Goal: Complete application form

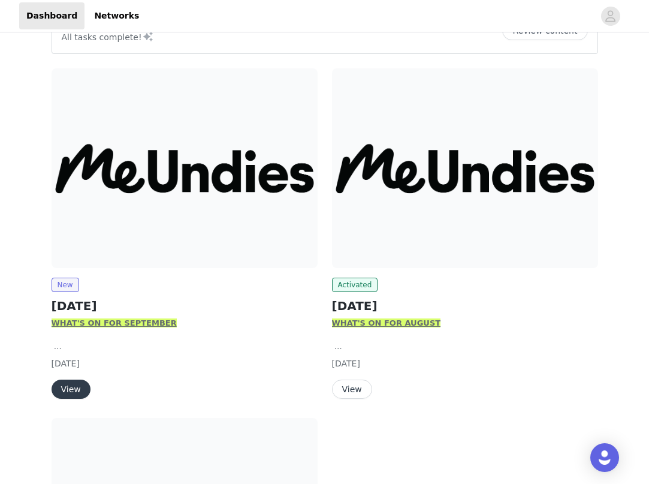
scroll to position [139, 0]
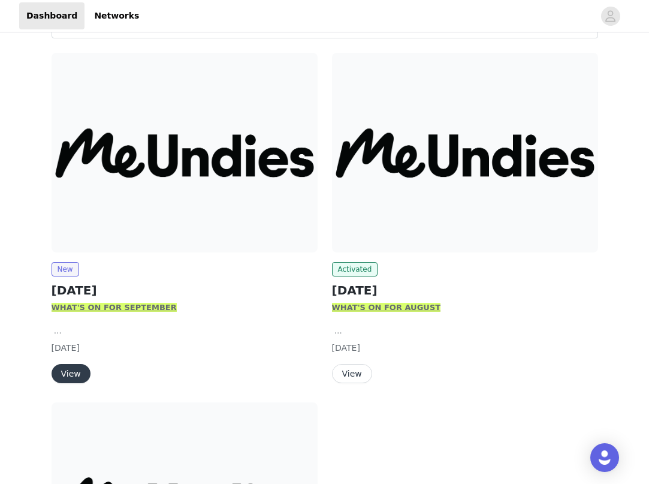
click at [68, 376] on button "View" at bounding box center [71, 373] width 39 height 19
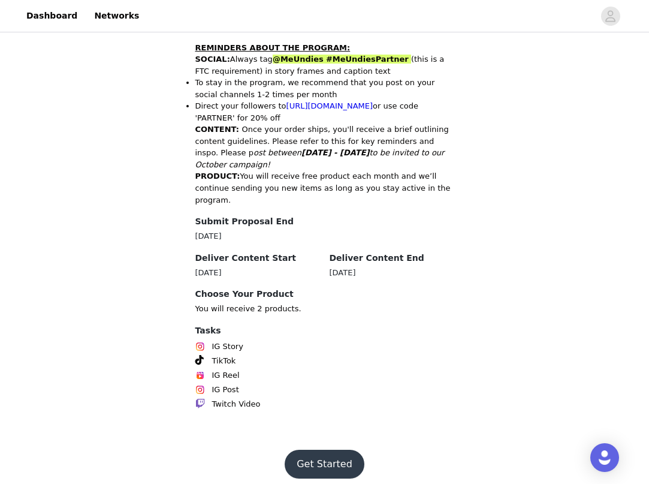
scroll to position [595, 0]
click at [313, 450] on button "Get Started" at bounding box center [325, 464] width 80 height 29
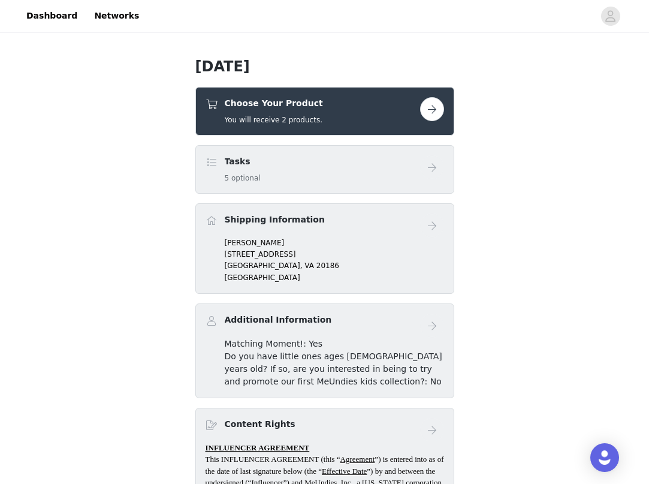
scroll to position [292, 0]
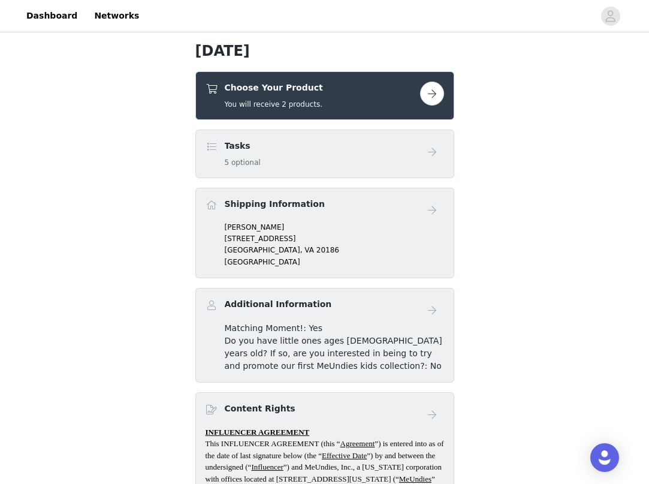
click at [431, 99] on button "button" at bounding box center [432, 94] width 24 height 24
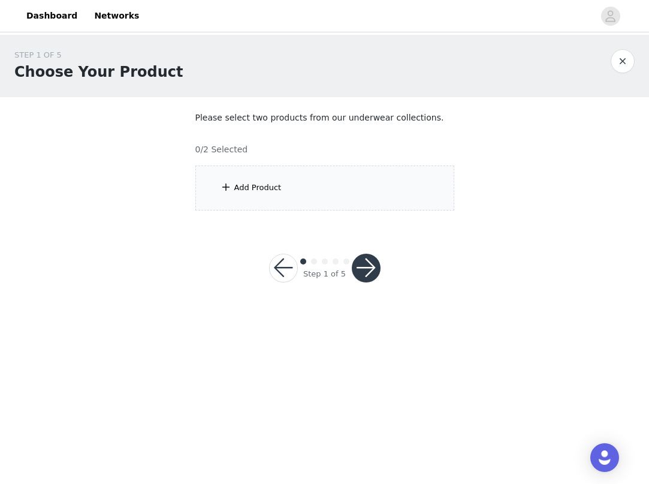
click at [282, 198] on div "Add Product" at bounding box center [324, 187] width 259 height 45
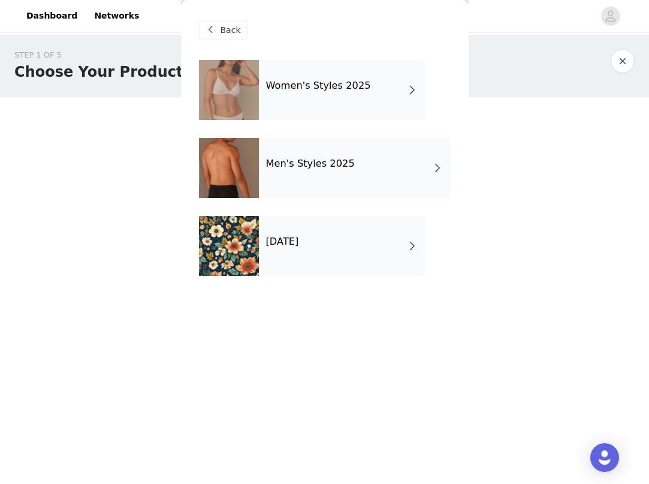
click at [320, 257] on div "[DATE]" at bounding box center [342, 246] width 167 height 60
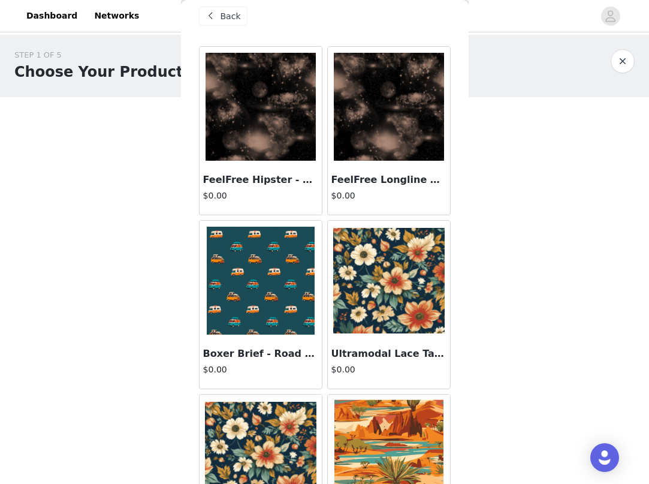
scroll to position [10, 0]
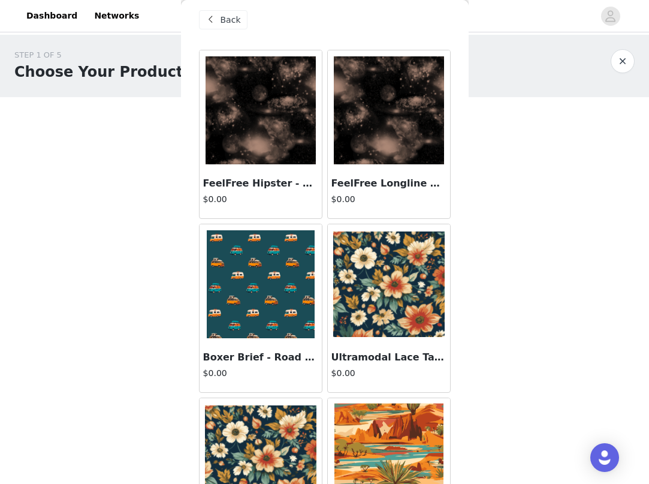
click at [221, 16] on span "Back" at bounding box center [231, 20] width 20 height 13
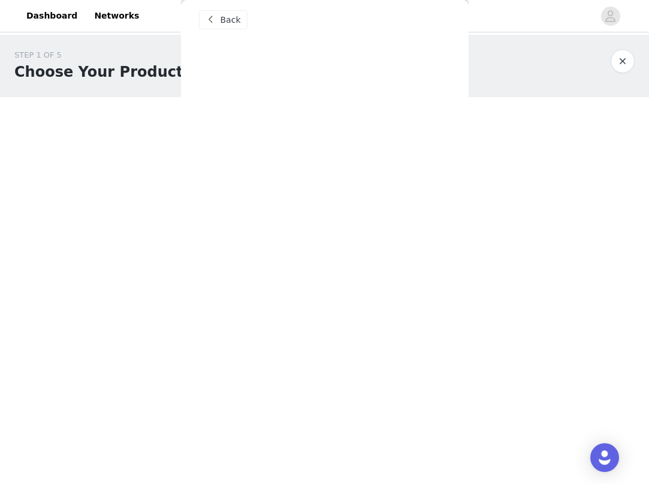
scroll to position [0, 0]
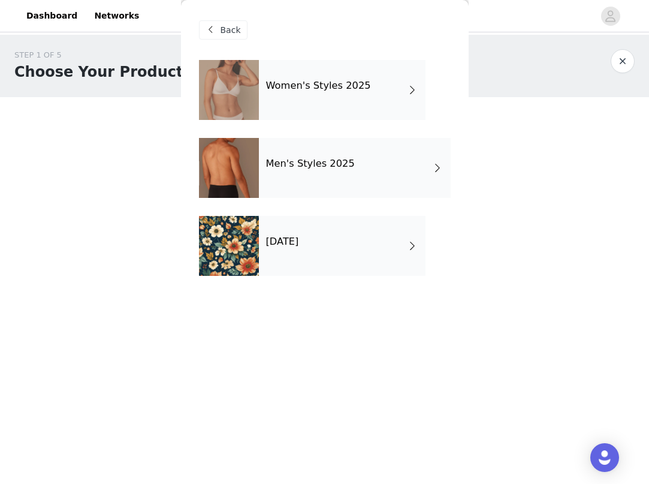
click at [268, 106] on div "Women's Styles 2025" at bounding box center [342, 90] width 167 height 60
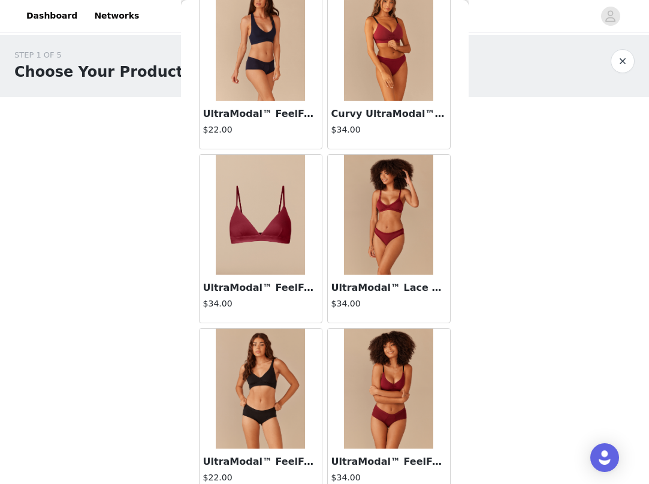
scroll to position [429, 0]
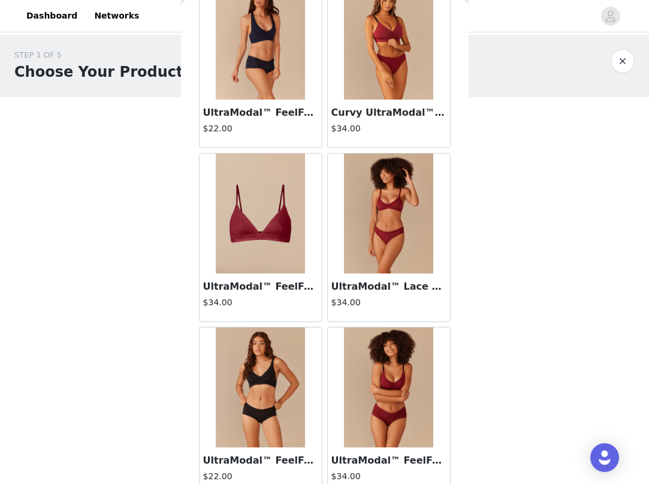
click at [276, 227] on img at bounding box center [261, 213] width 90 height 120
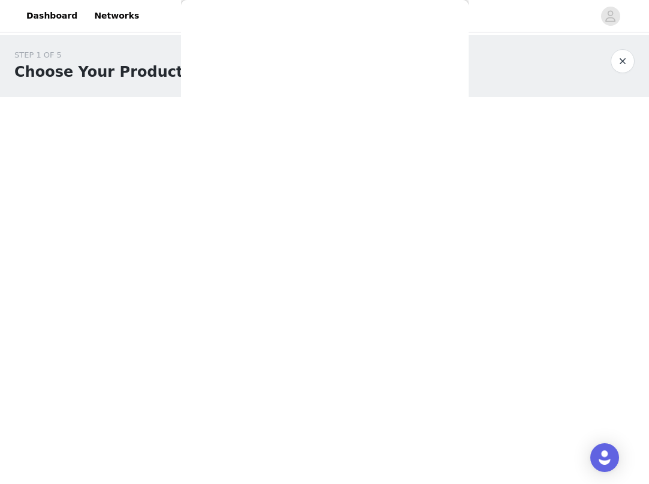
scroll to position [187, 0]
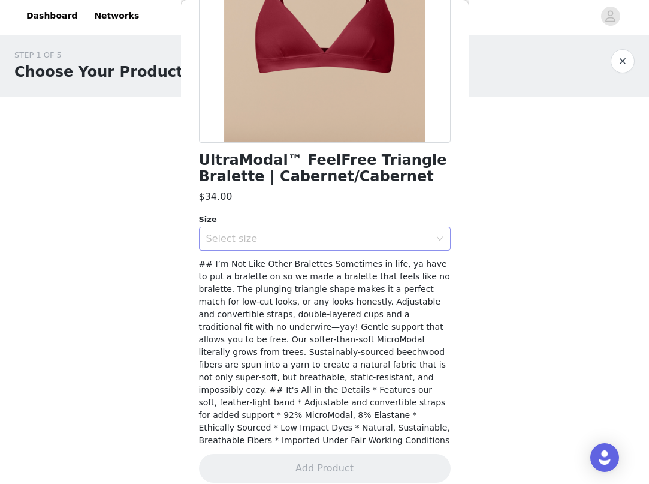
click at [270, 242] on div "Select size" at bounding box center [318, 239] width 224 height 12
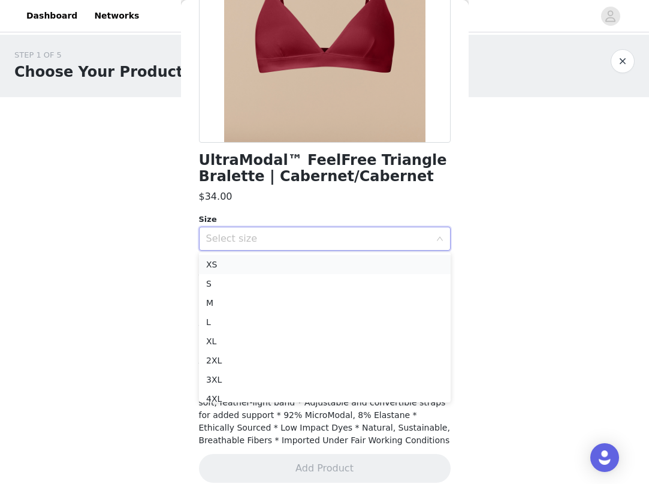
click at [257, 264] on li "XS" at bounding box center [325, 264] width 252 height 19
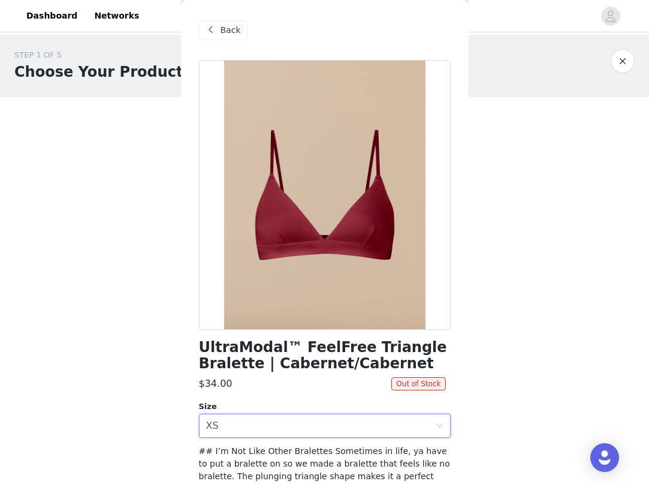
scroll to position [0, 0]
click at [229, 37] on div "Back" at bounding box center [223, 29] width 49 height 19
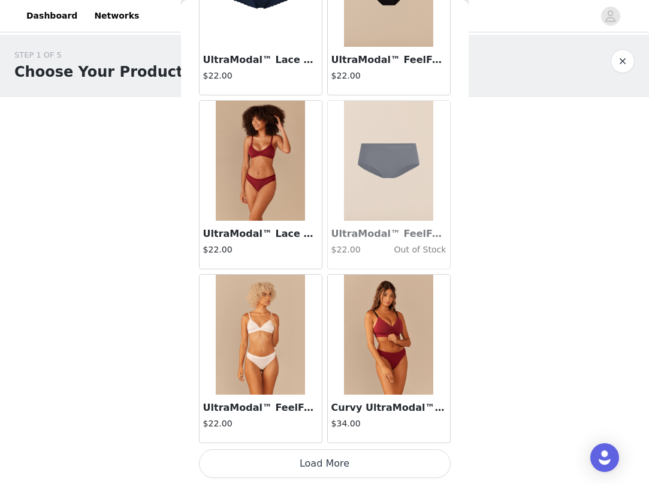
scroll to position [1351, 0]
click at [281, 318] on img at bounding box center [261, 335] width 90 height 120
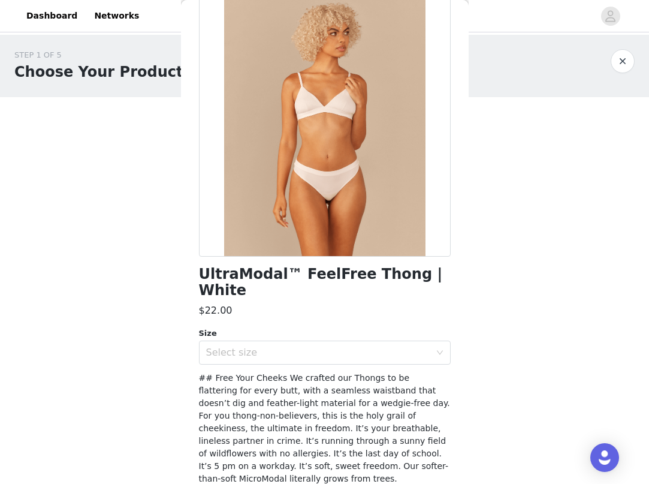
scroll to position [17, 0]
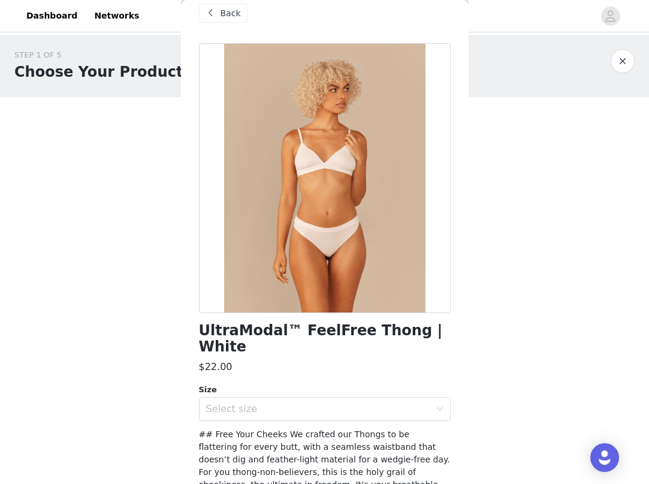
click at [213, 17] on span at bounding box center [211, 13] width 14 height 14
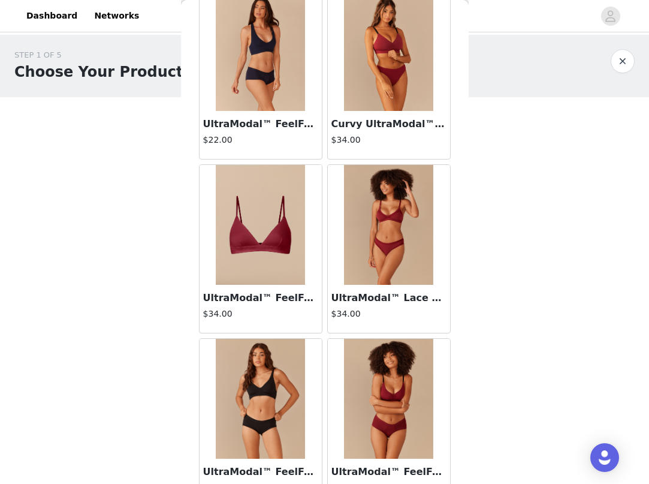
scroll to position [430, 0]
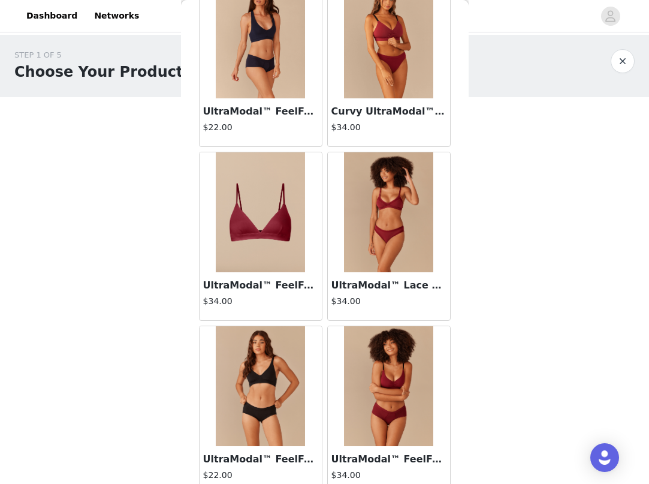
click at [362, 261] on img at bounding box center [389, 212] width 90 height 120
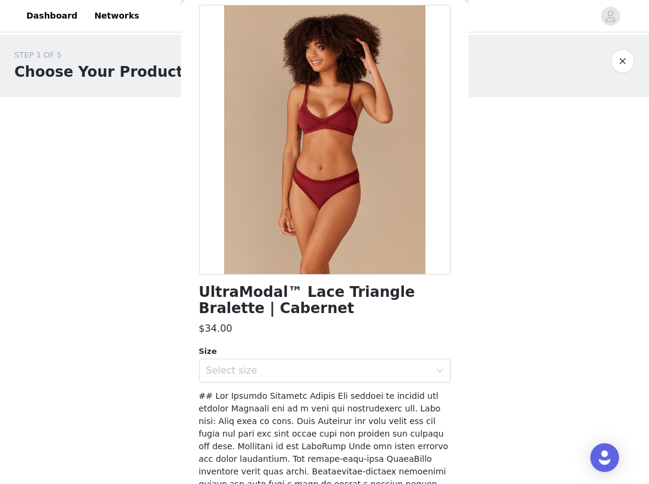
scroll to position [27, 0]
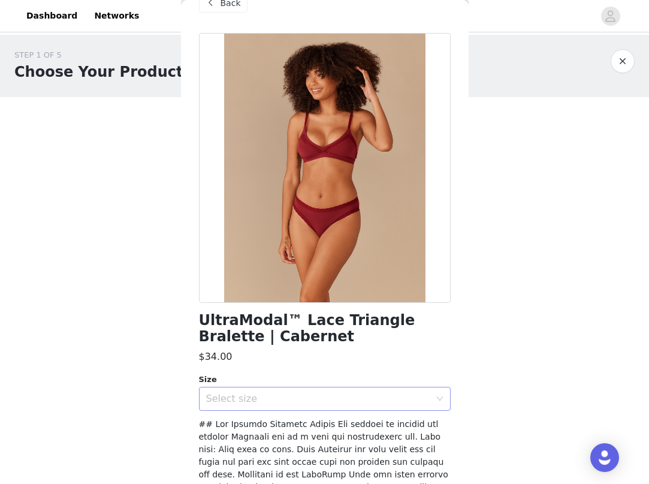
click at [276, 396] on div "Select size" at bounding box center [318, 399] width 224 height 12
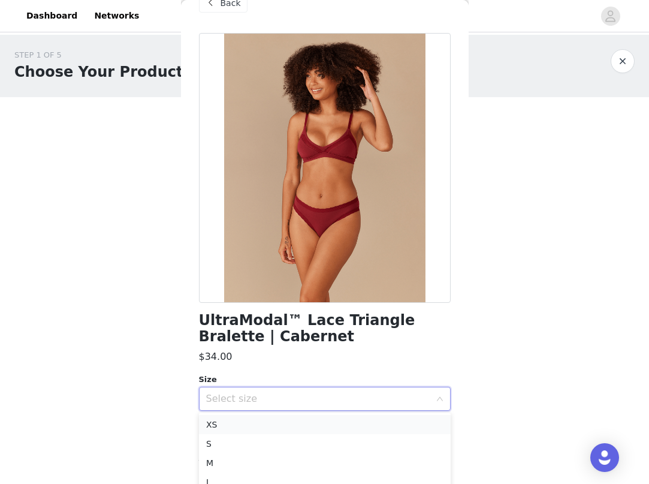
click at [278, 425] on li "XS" at bounding box center [325, 424] width 252 height 19
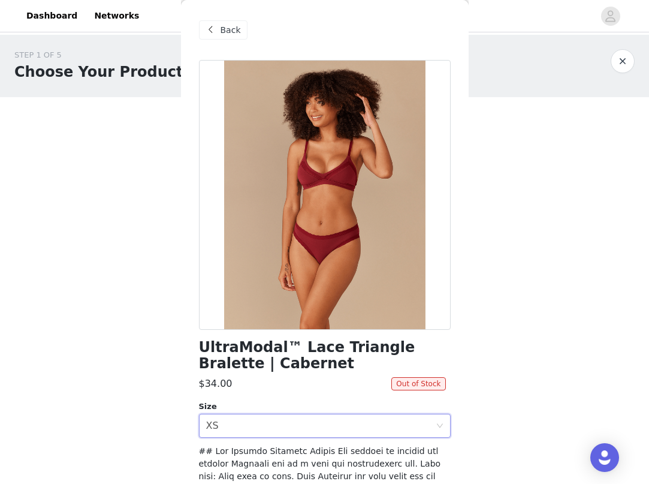
scroll to position [0, 0]
click at [212, 37] on div "Back" at bounding box center [223, 29] width 49 height 19
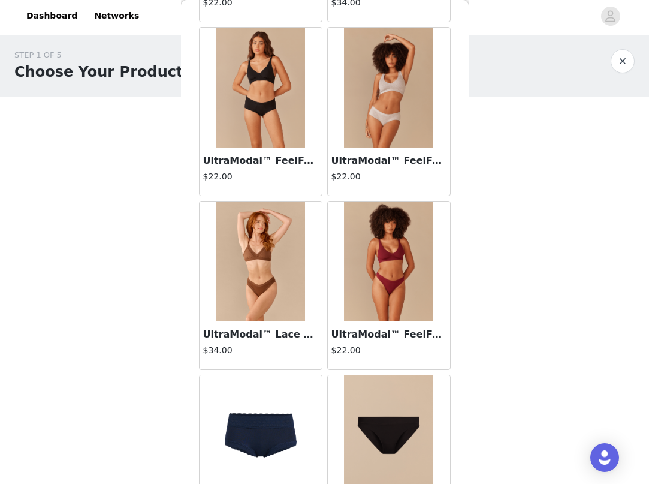
scroll to position [922, 0]
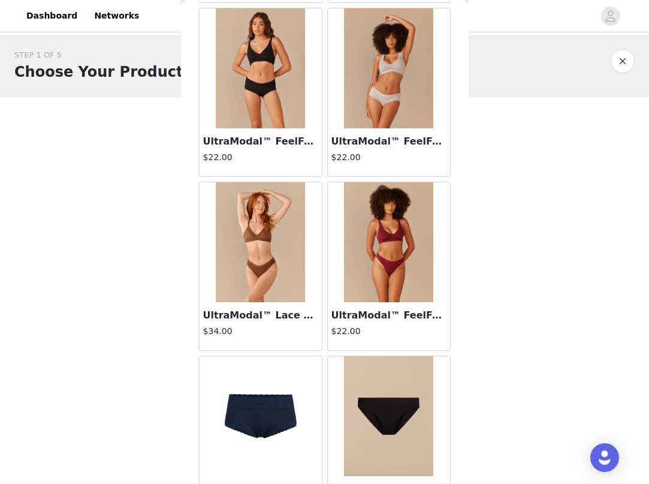
click at [276, 304] on div "UltraModal™ Lace Triangle Bralette | Walnut Shell $34.00" at bounding box center [261, 326] width 122 height 48
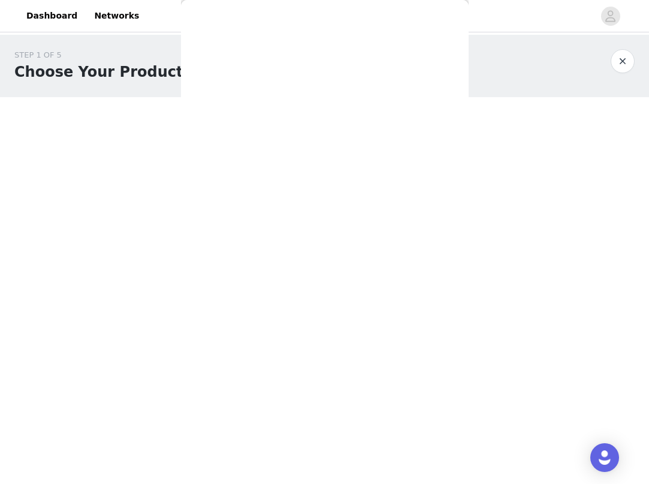
scroll to position [0, 0]
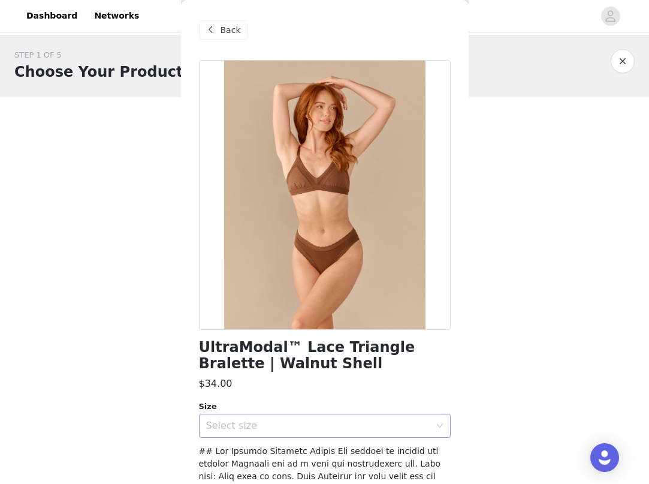
click at [241, 436] on div "Select size" at bounding box center [325, 426] width 252 height 24
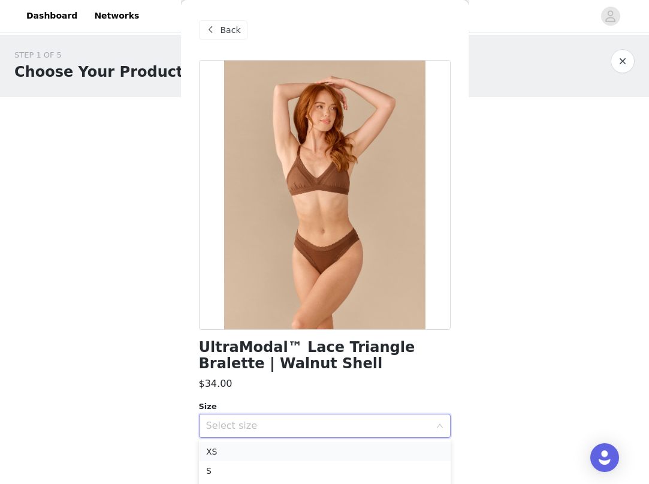
click at [251, 451] on li "XS" at bounding box center [325, 451] width 252 height 19
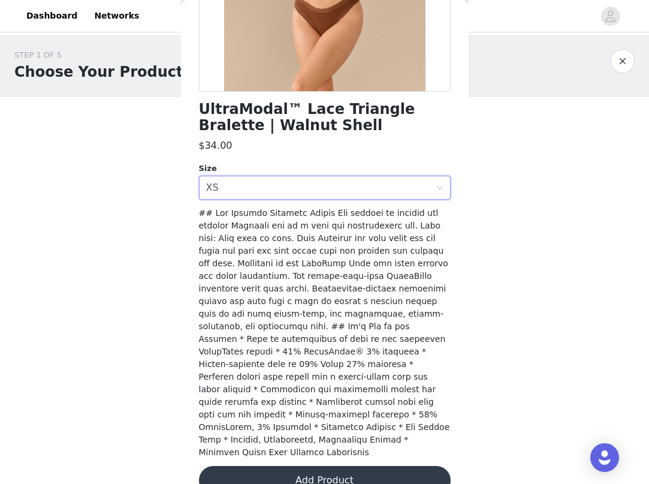
scroll to position [237, 0]
click at [279, 466] on button "Add Product" at bounding box center [325, 480] width 252 height 29
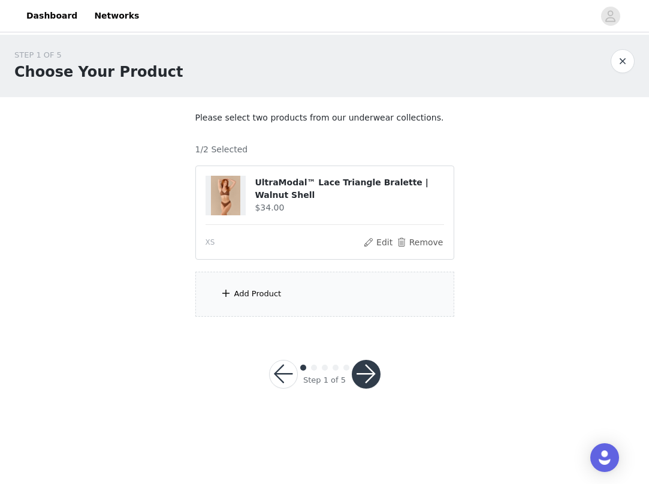
click at [311, 303] on div "Add Product" at bounding box center [324, 294] width 259 height 45
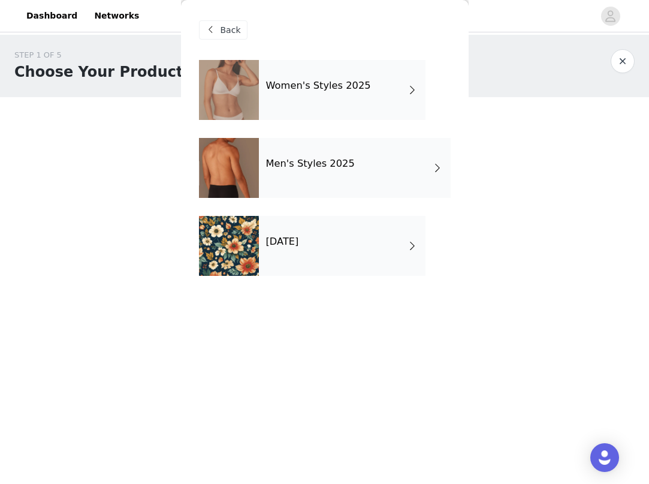
click at [297, 96] on div "Women's Styles 2025" at bounding box center [342, 90] width 167 height 60
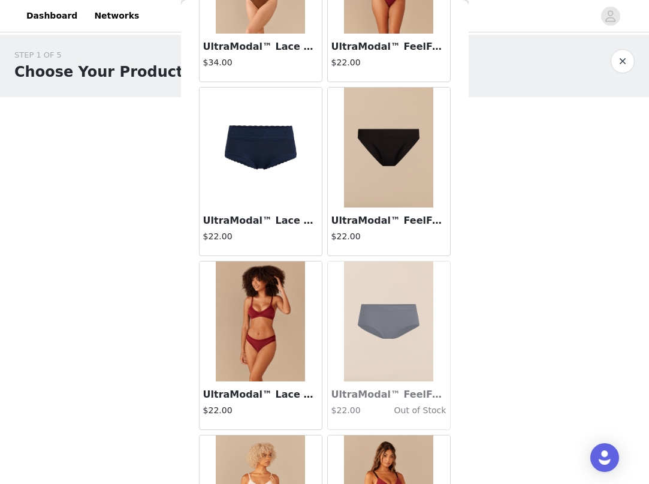
scroll to position [1171, 0]
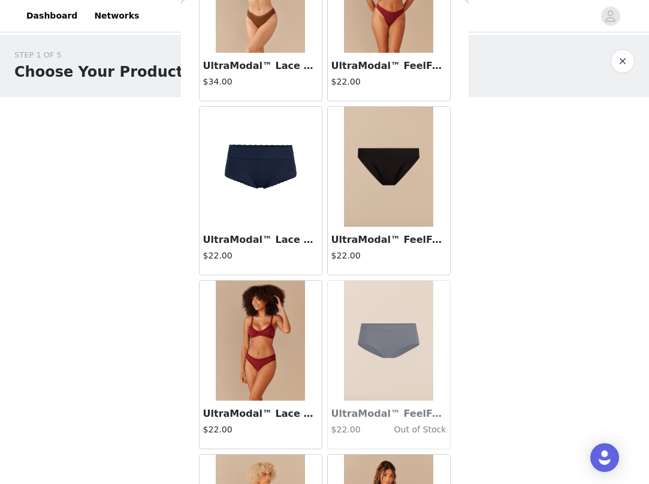
click at [266, 186] on img at bounding box center [261, 167] width 120 height 120
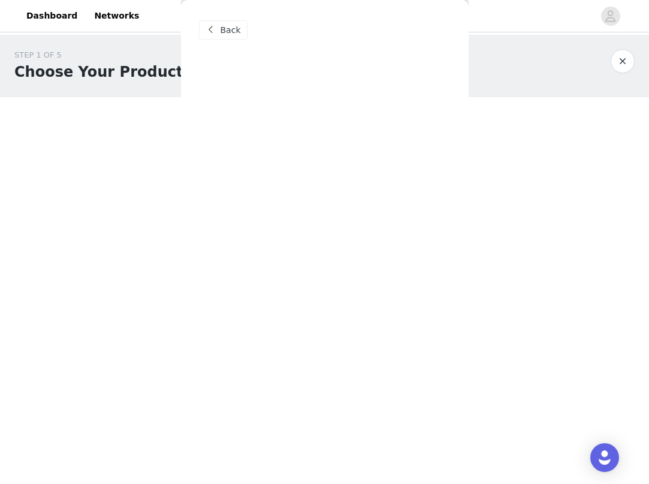
scroll to position [0, 0]
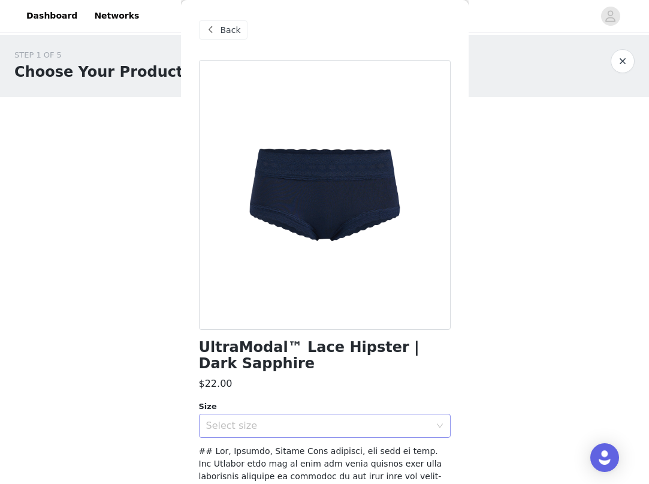
click at [312, 423] on div "Select size" at bounding box center [318, 426] width 224 height 12
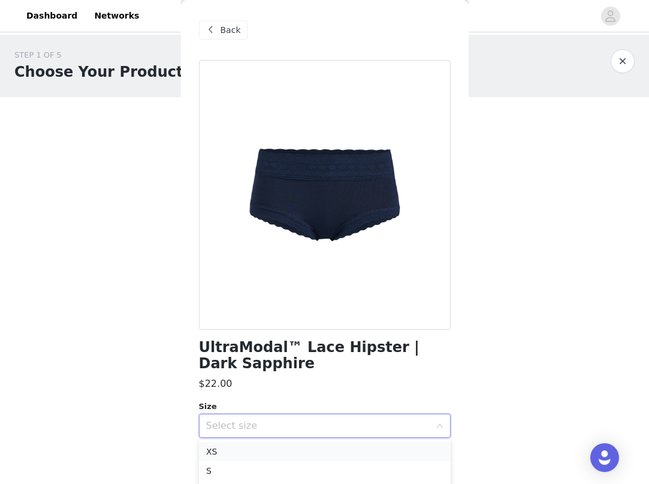
click at [288, 453] on li "XS" at bounding box center [325, 451] width 252 height 19
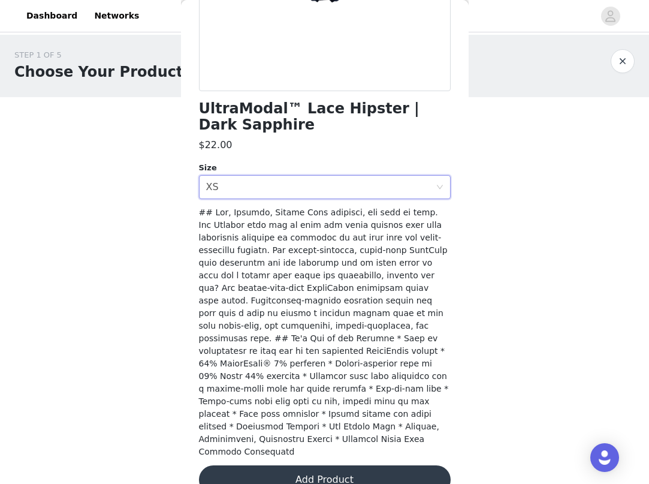
scroll to position [237, 0]
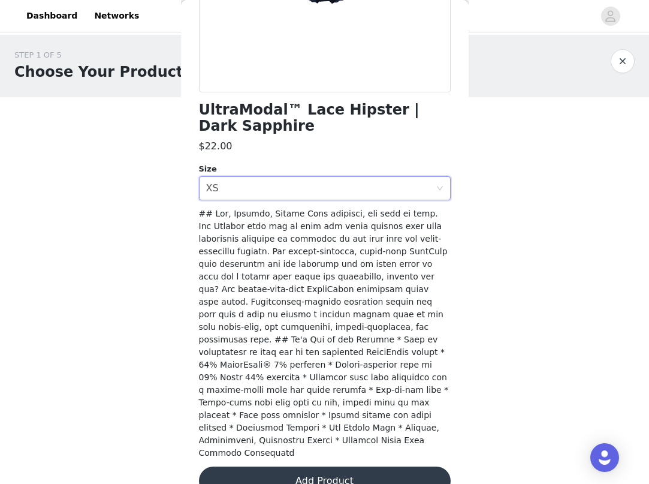
click at [300, 466] on button "Add Product" at bounding box center [325, 480] width 252 height 29
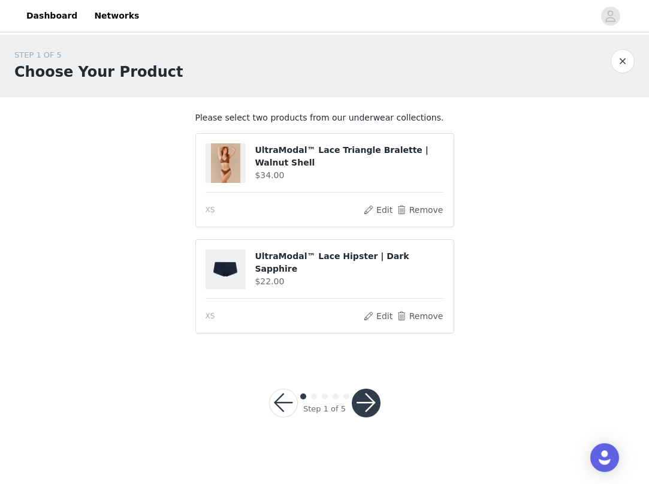
click at [358, 399] on button "button" at bounding box center [366, 403] width 29 height 29
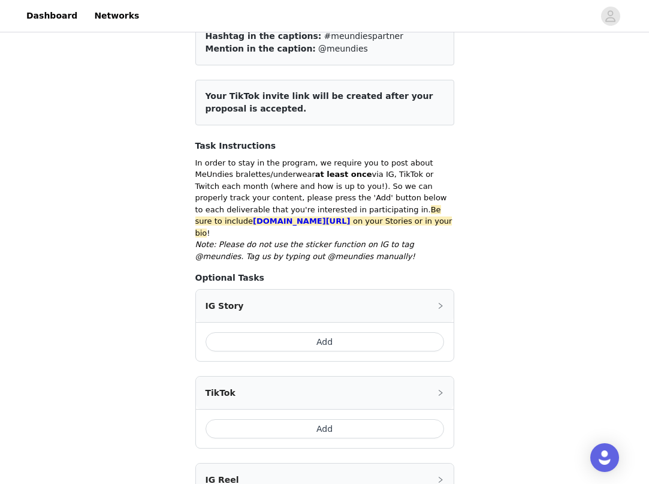
scroll to position [118, 0]
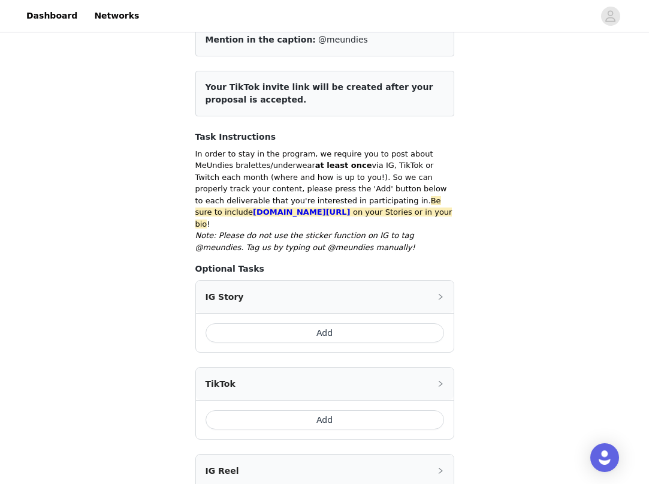
click at [344, 323] on button "Add" at bounding box center [325, 332] width 239 height 19
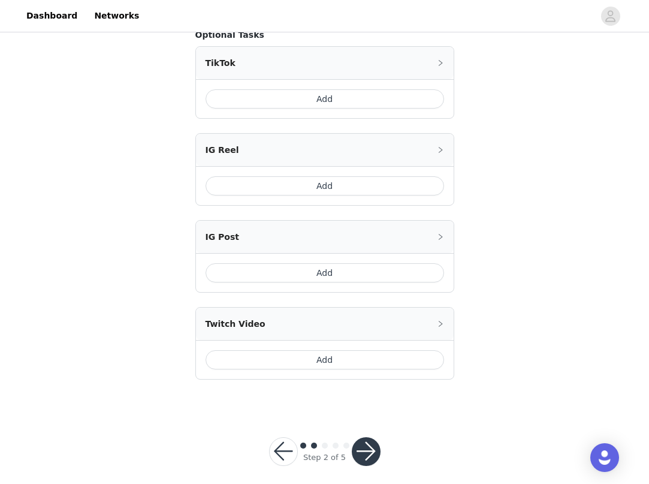
scroll to position [561, 0]
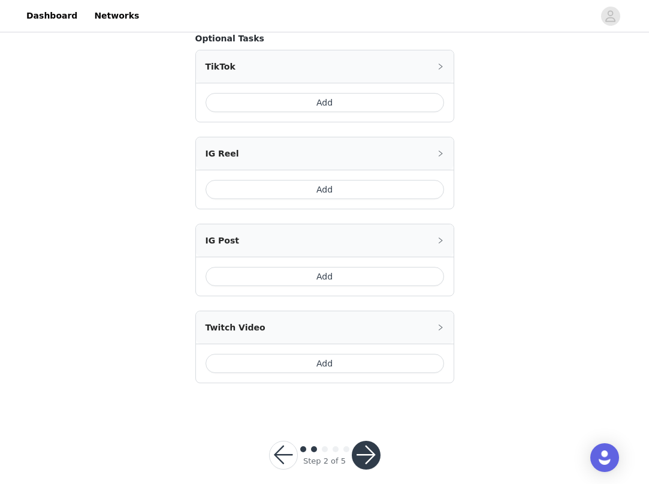
click at [355, 448] on button "button" at bounding box center [366, 455] width 29 height 29
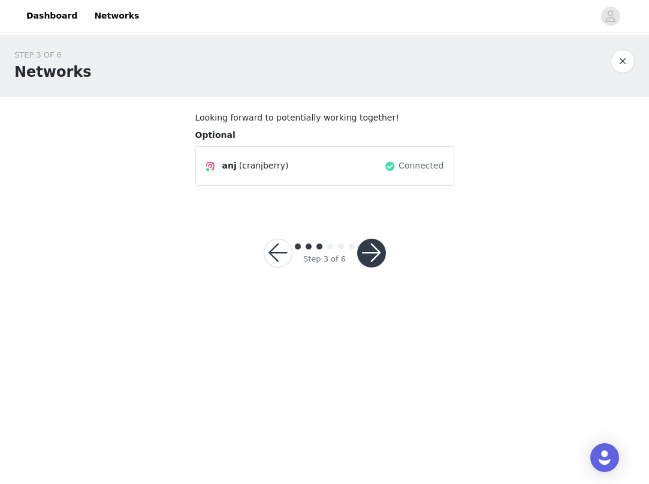
click at [376, 254] on button "button" at bounding box center [371, 253] width 29 height 29
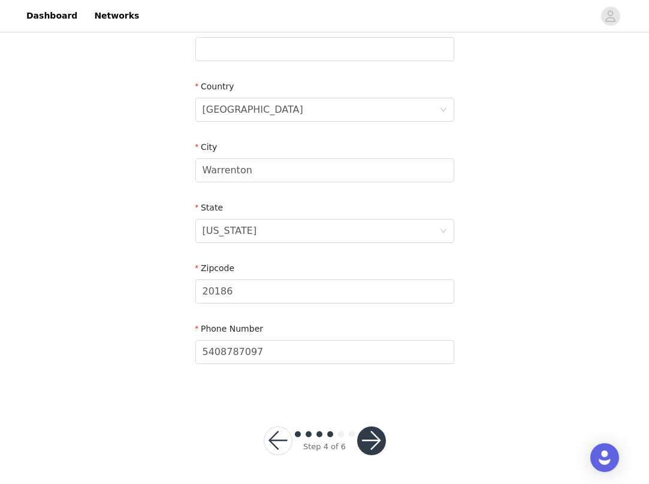
scroll to position [333, 0]
click at [369, 440] on button "button" at bounding box center [371, 441] width 29 height 29
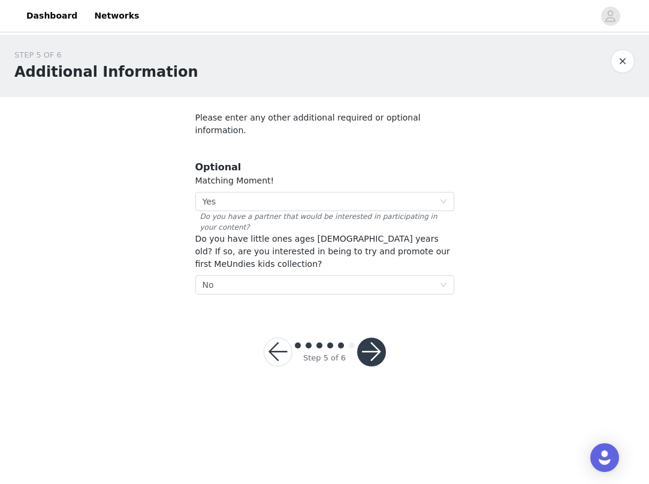
click at [367, 341] on button "button" at bounding box center [371, 352] width 29 height 29
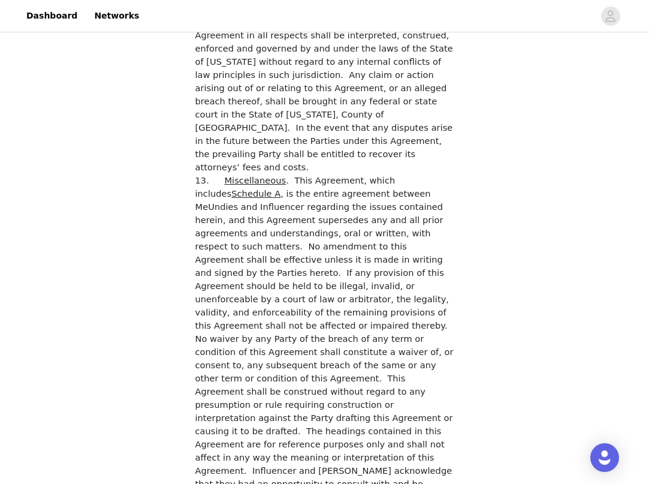
scroll to position [3243, 0]
checkbox input "true"
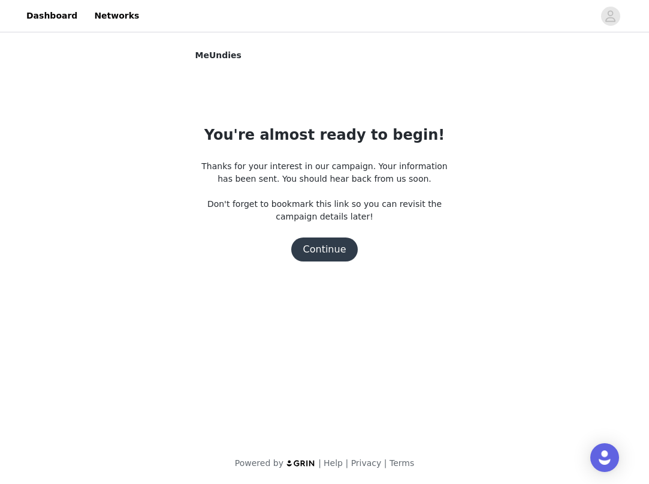
click at [337, 255] on button "Continue" at bounding box center [324, 249] width 67 height 24
